Goal: Information Seeking & Learning: Find specific page/section

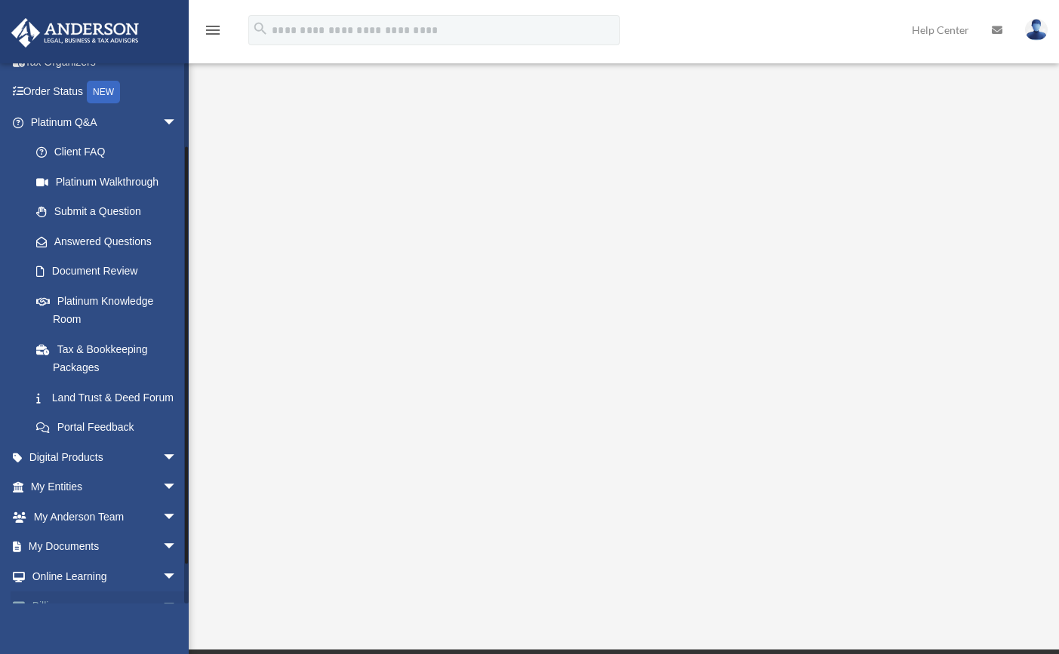
scroll to position [149, 0]
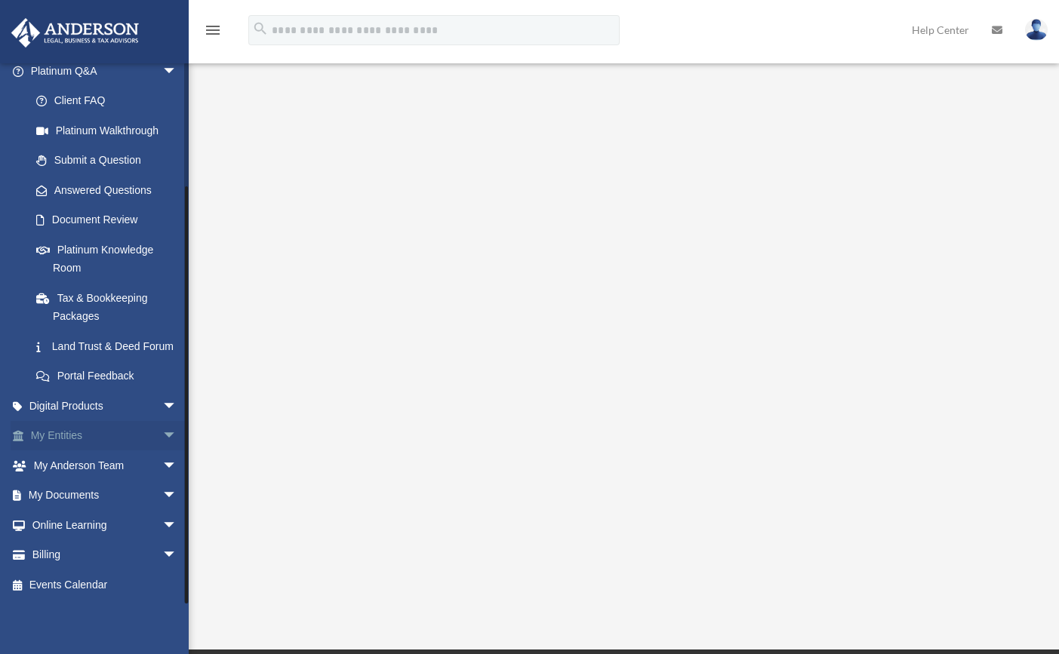
click at [95, 431] on link "My Entities arrow_drop_down" at bounding box center [105, 436] width 189 height 30
click at [164, 491] on span "arrow_drop_down" at bounding box center [177, 496] width 30 height 31
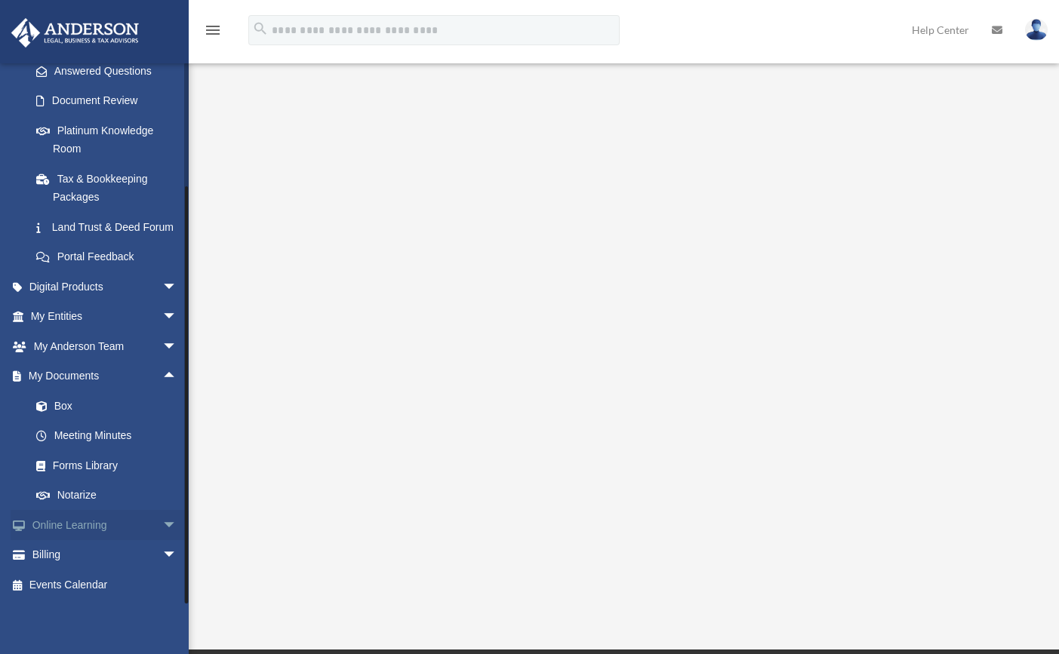
scroll to position [268, 0]
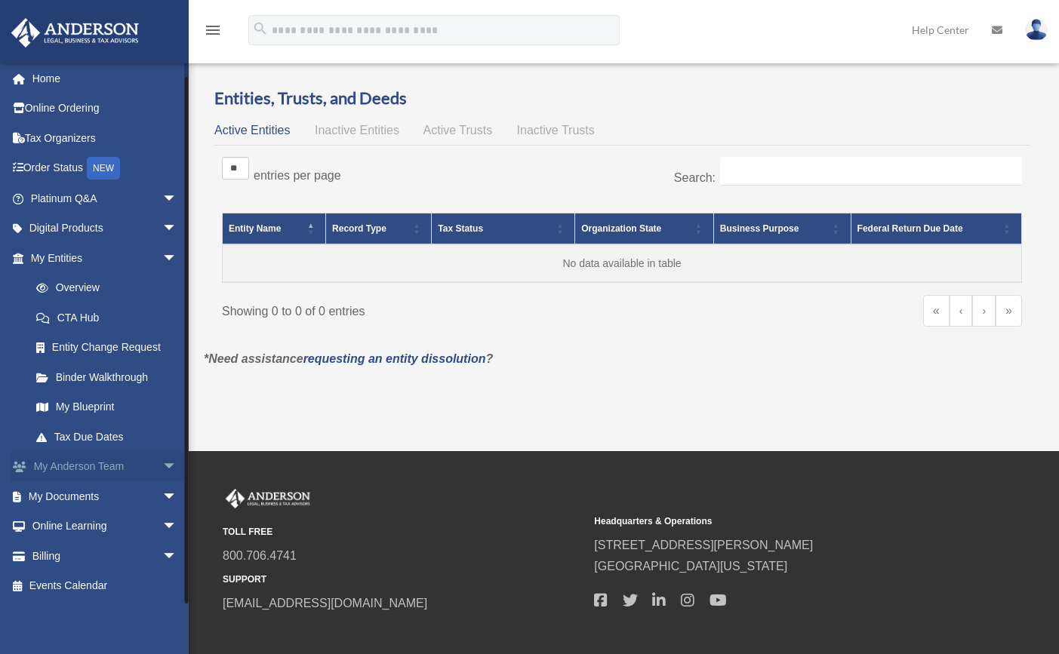
scroll to position [4, 0]
click at [162, 553] on span "arrow_drop_down" at bounding box center [177, 555] width 30 height 31
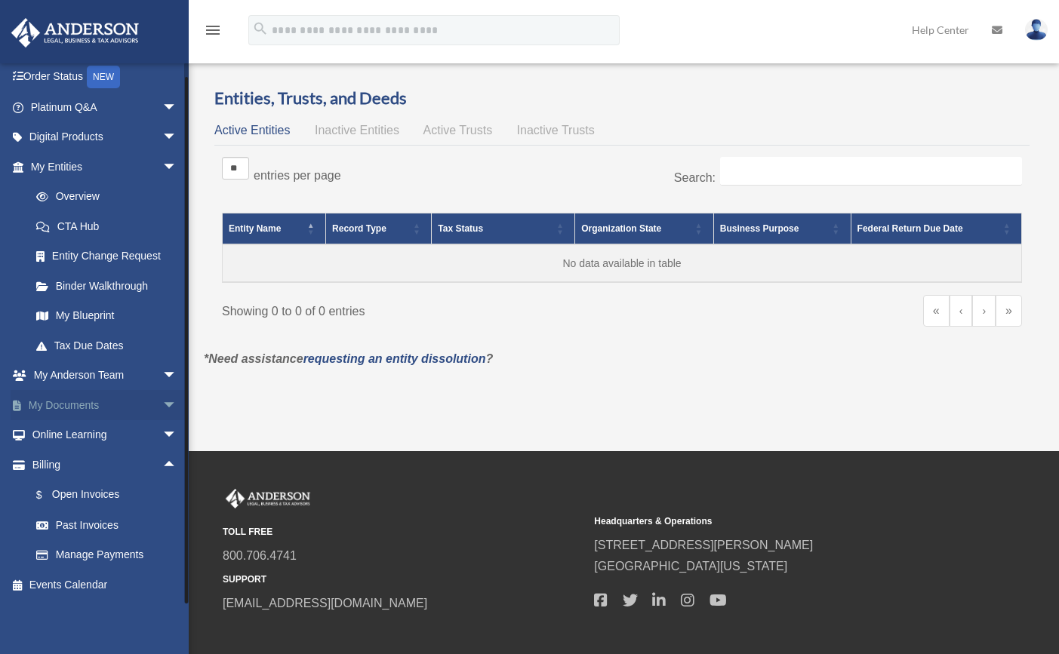
click at [162, 398] on span "arrow_drop_down" at bounding box center [177, 405] width 30 height 31
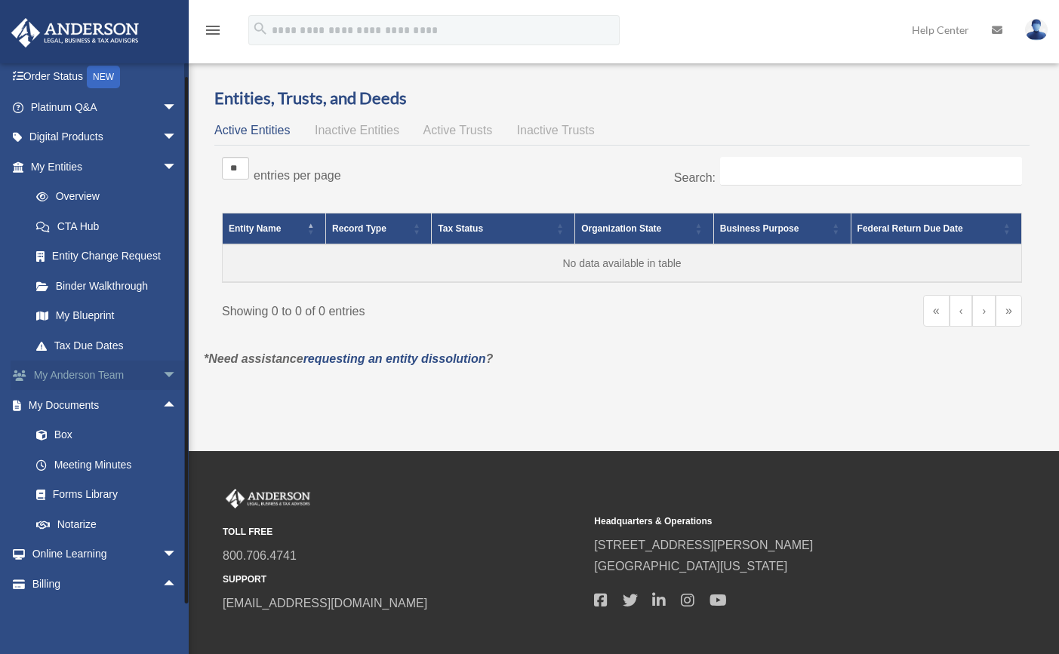
click at [162, 371] on span "arrow_drop_down" at bounding box center [177, 376] width 30 height 31
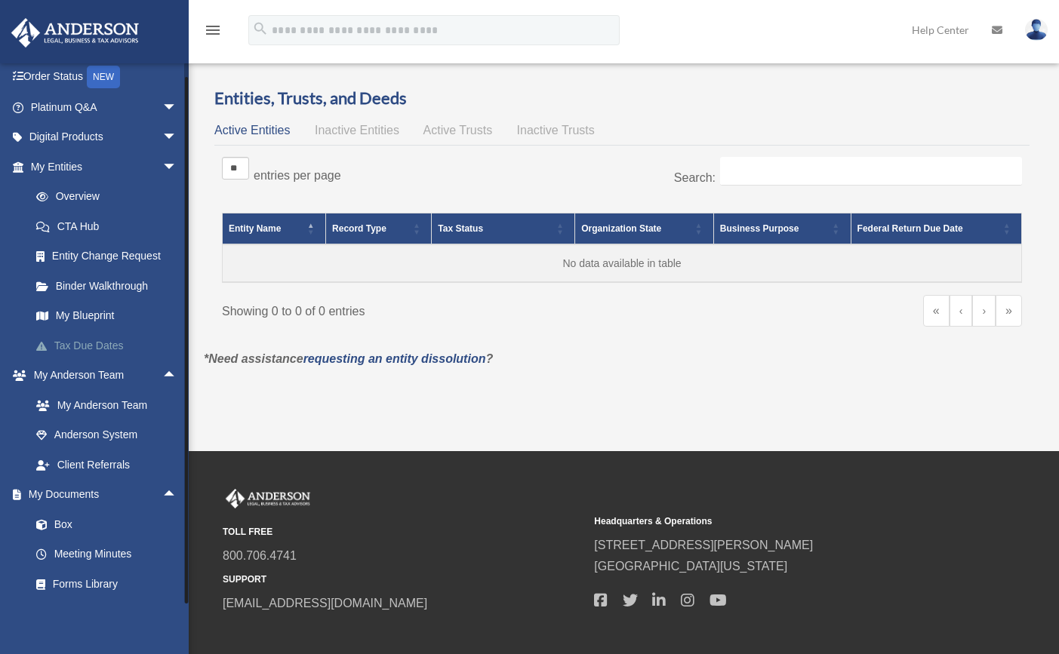
click at [103, 345] on link "Tax Due Dates" at bounding box center [110, 345] width 179 height 30
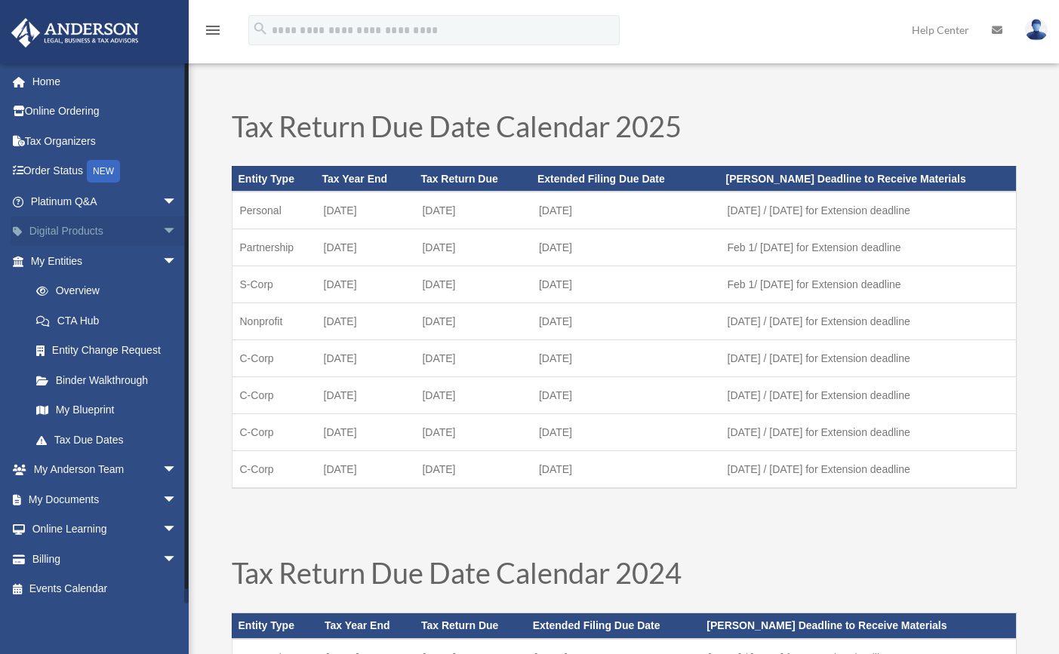
click at [130, 228] on link "Digital Products arrow_drop_down" at bounding box center [105, 232] width 189 height 30
click at [48, 171] on link "Order Status NEW" at bounding box center [105, 171] width 189 height 31
